Goal: Submit feedback/report problem: Leave review/rating

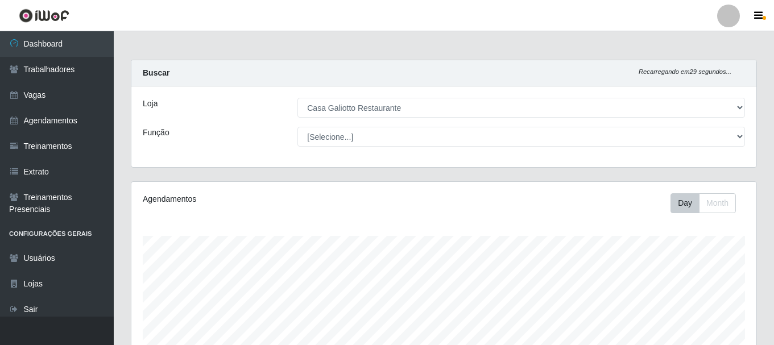
select select "279"
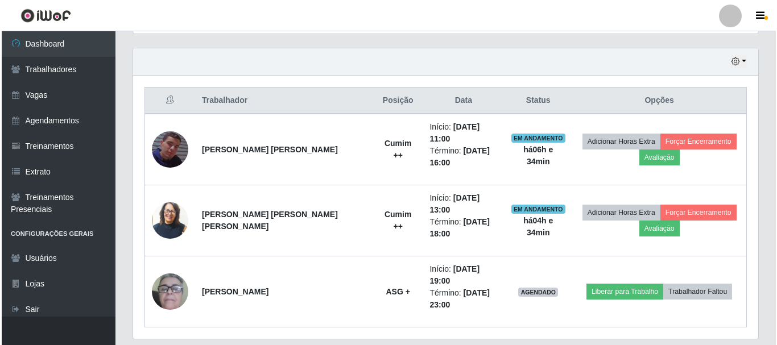
scroll to position [385, 0]
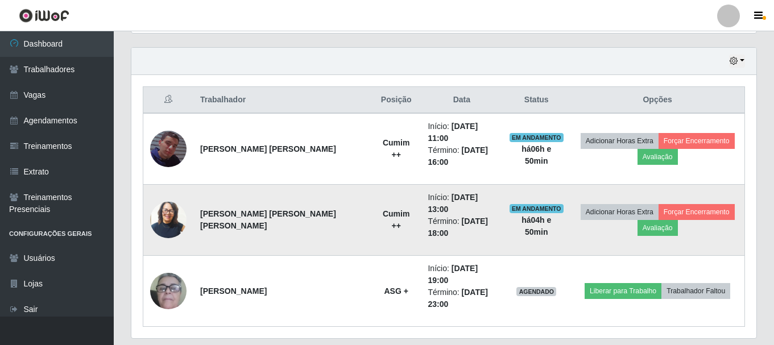
click at [173, 212] on img at bounding box center [168, 220] width 36 height 43
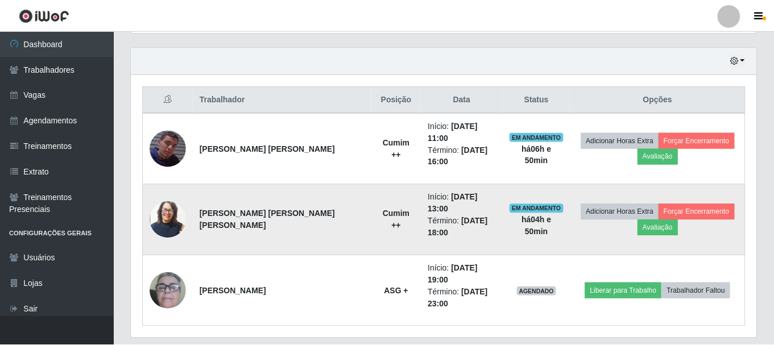
scroll to position [236, 620]
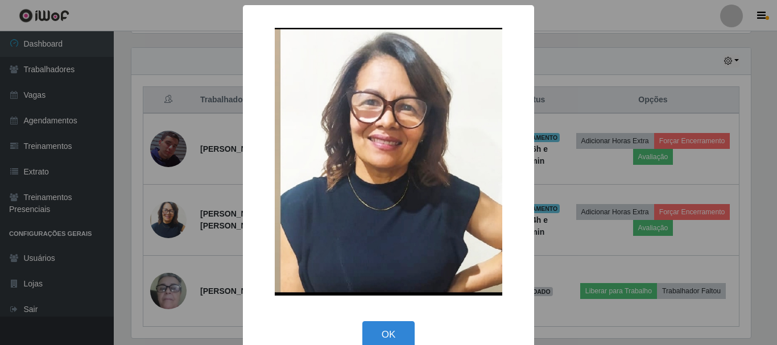
click at [582, 111] on div "× OK Cancel" at bounding box center [388, 172] width 777 height 345
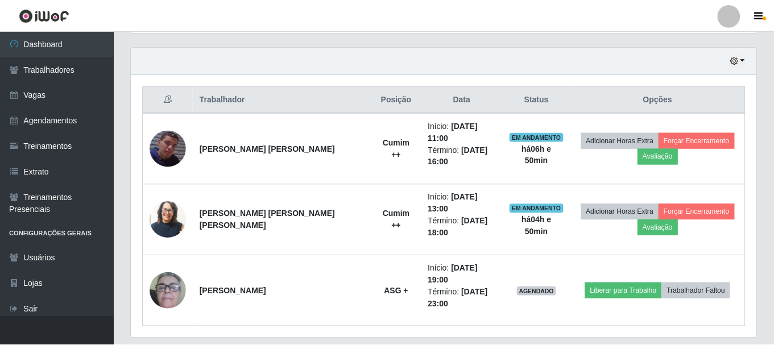
scroll to position [236, 625]
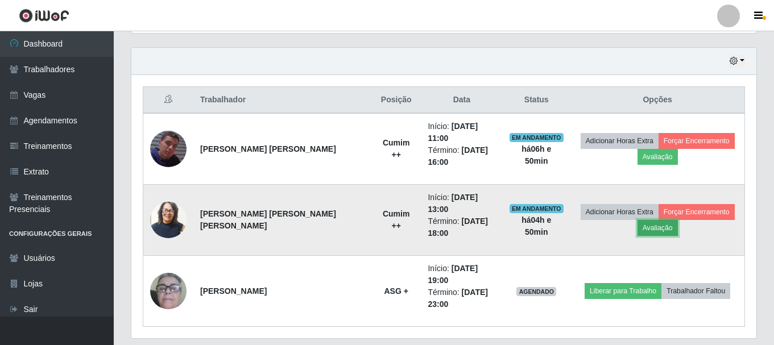
click at [649, 220] on button "Avaliação" at bounding box center [658, 228] width 40 height 16
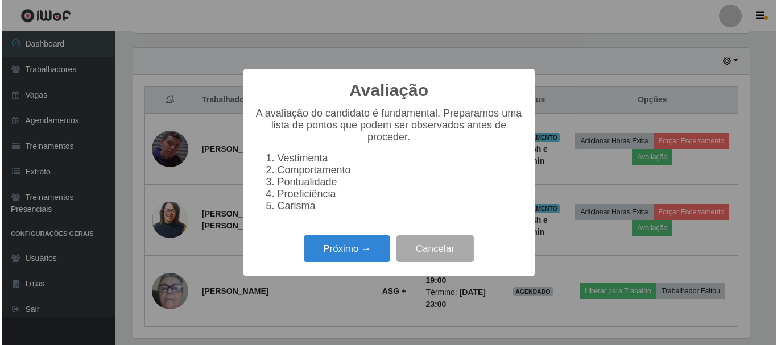
scroll to position [236, 620]
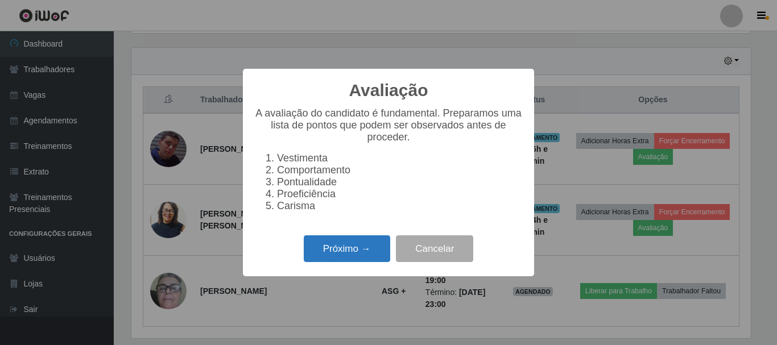
click at [329, 257] on button "Próximo →" at bounding box center [347, 249] width 86 height 27
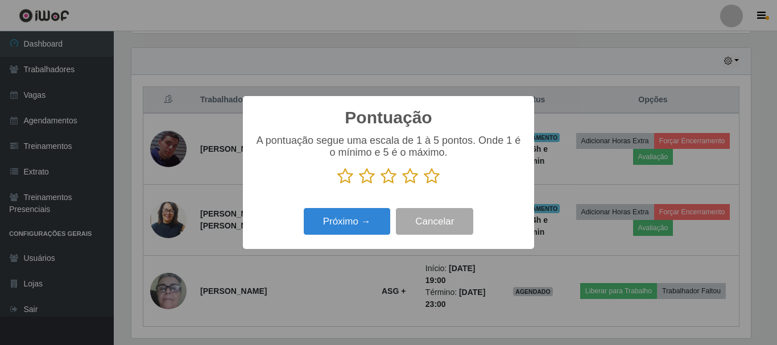
drag, startPoint x: 434, startPoint y: 182, endPoint x: 420, endPoint y: 189, distance: 15.5
click at [434, 182] on icon at bounding box center [432, 176] width 16 height 17
click at [424, 185] on input "radio" at bounding box center [424, 185] width 0 height 0
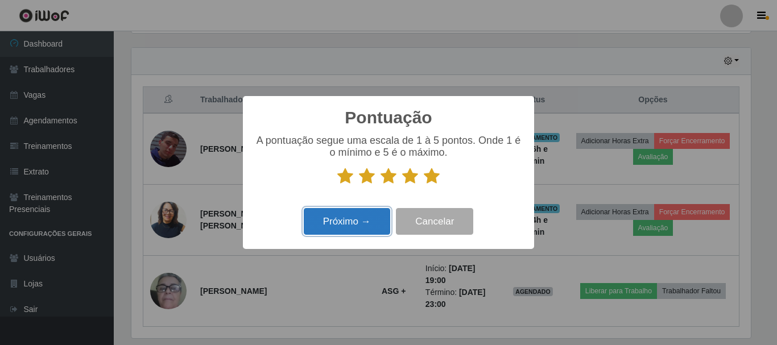
click at [357, 228] on button "Próximo →" at bounding box center [347, 221] width 86 height 27
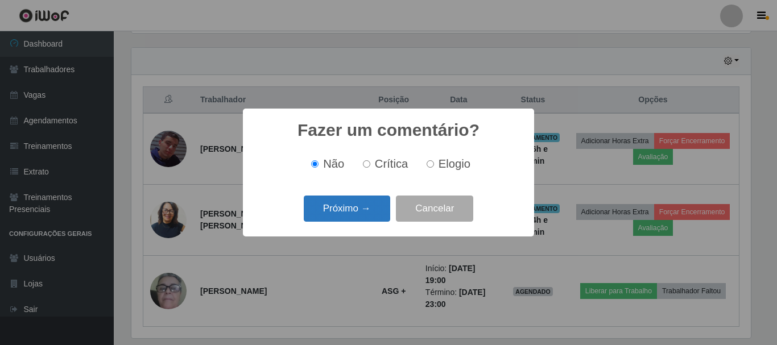
click at [364, 219] on button "Próximo →" at bounding box center [347, 209] width 86 height 27
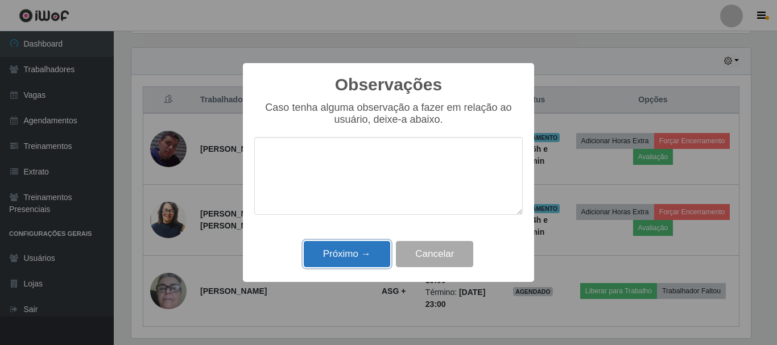
click at [345, 253] on button "Próximo →" at bounding box center [347, 254] width 86 height 27
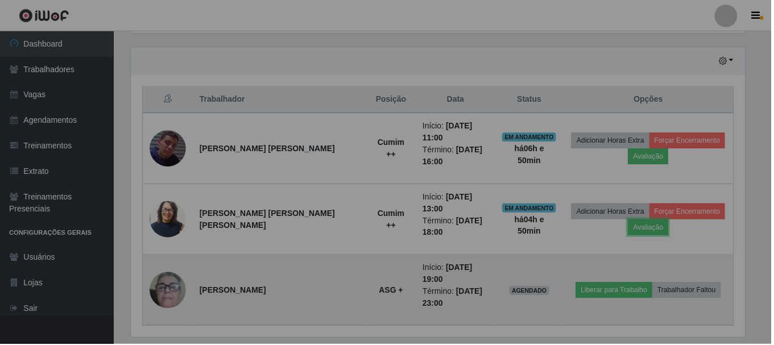
scroll to position [236, 625]
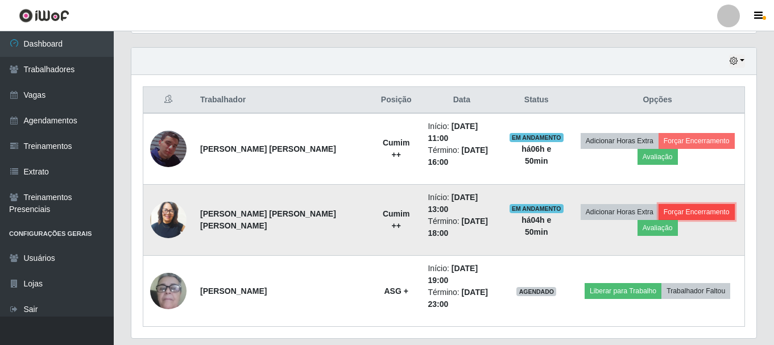
click at [707, 204] on button "Forçar Encerramento" at bounding box center [697, 212] width 76 height 16
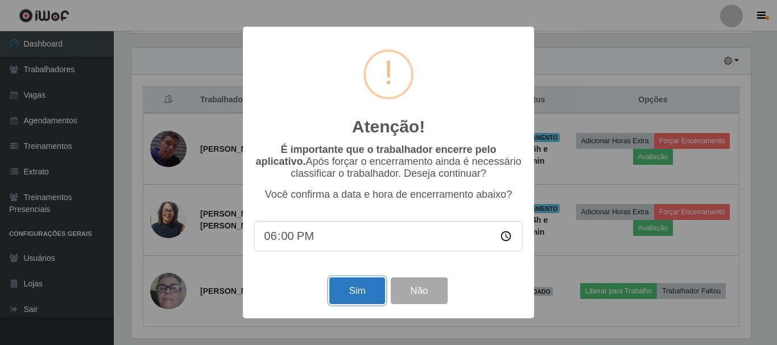
click at [350, 284] on button "Sim" at bounding box center [356, 291] width 55 height 27
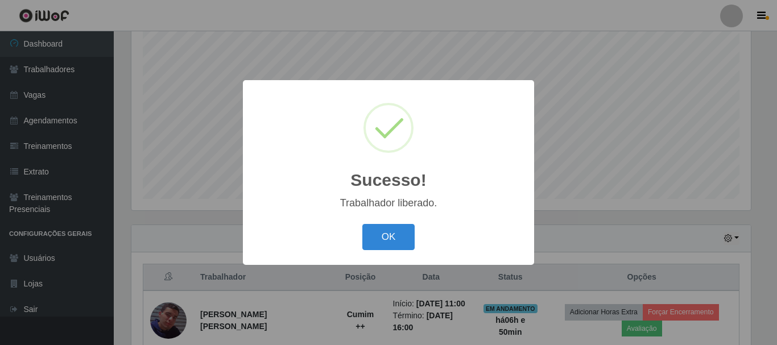
click at [373, 241] on button "OK" at bounding box center [388, 237] width 53 height 27
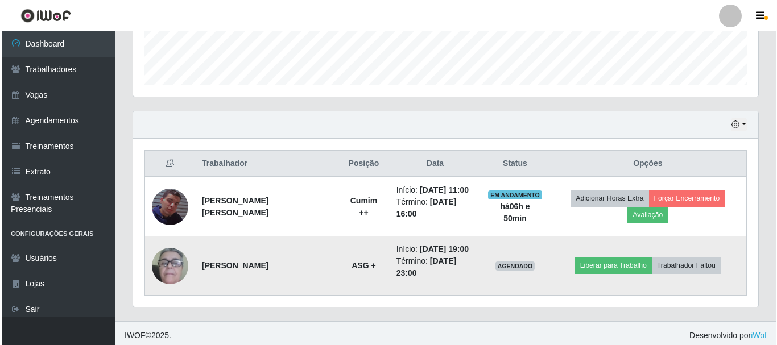
scroll to position [326, 0]
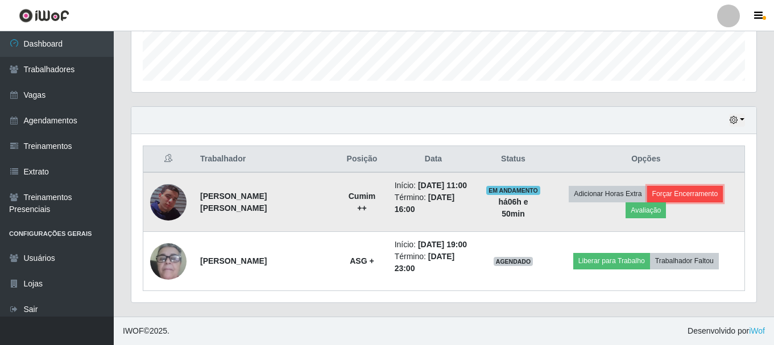
click at [704, 195] on button "Forçar Encerramento" at bounding box center [686, 194] width 76 height 16
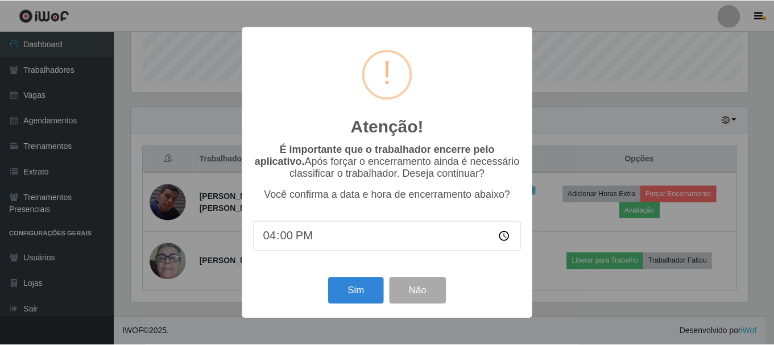
scroll to position [236, 620]
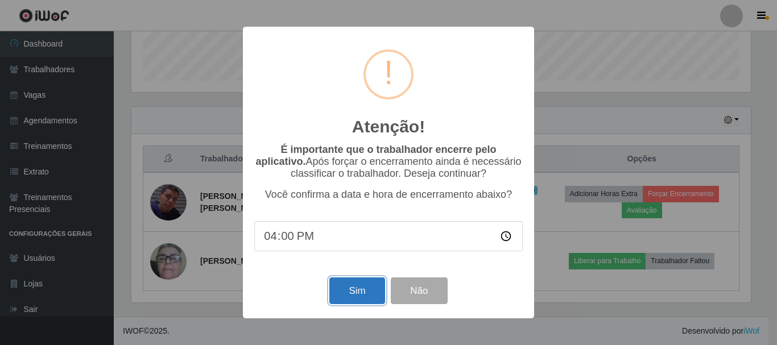
click at [350, 302] on button "Sim" at bounding box center [356, 291] width 55 height 27
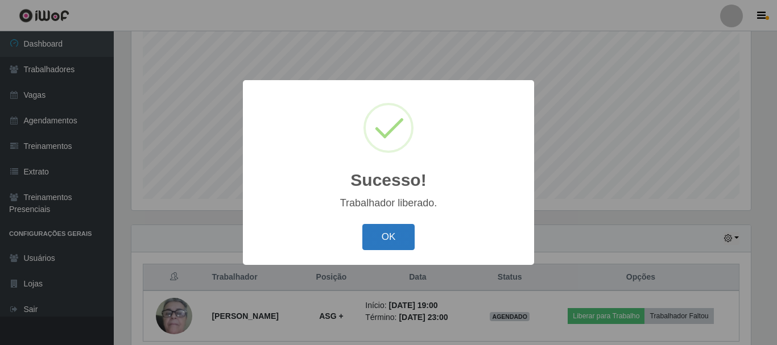
drag, startPoint x: 398, startPoint y: 237, endPoint x: 405, endPoint y: 233, distance: 8.7
click at [399, 237] on button "OK" at bounding box center [388, 237] width 53 height 27
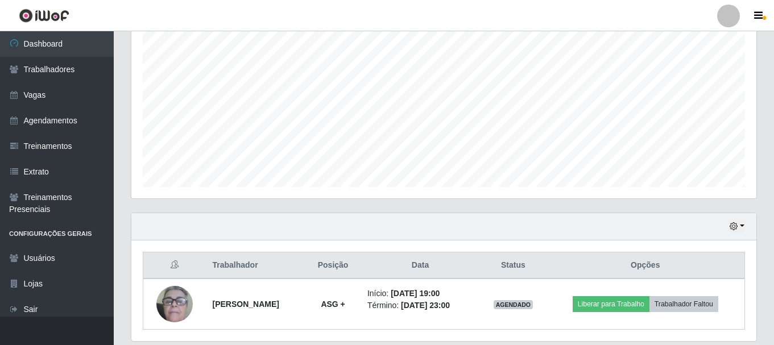
scroll to position [258, 0]
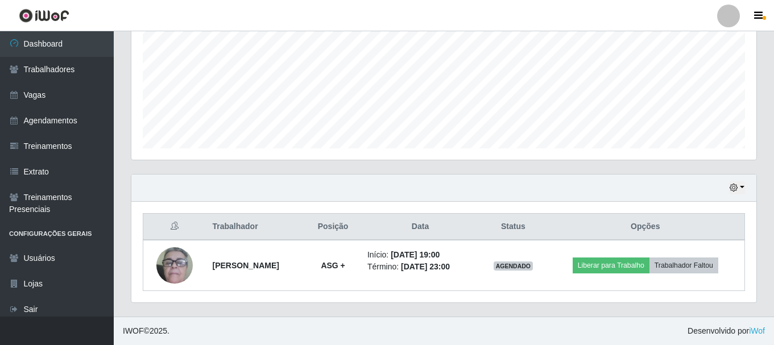
click at [275, 343] on footer "IWOF © 2025 . Desenvolvido por iWof" at bounding box center [444, 331] width 661 height 28
